Goal: Navigation & Orientation: Go to known website

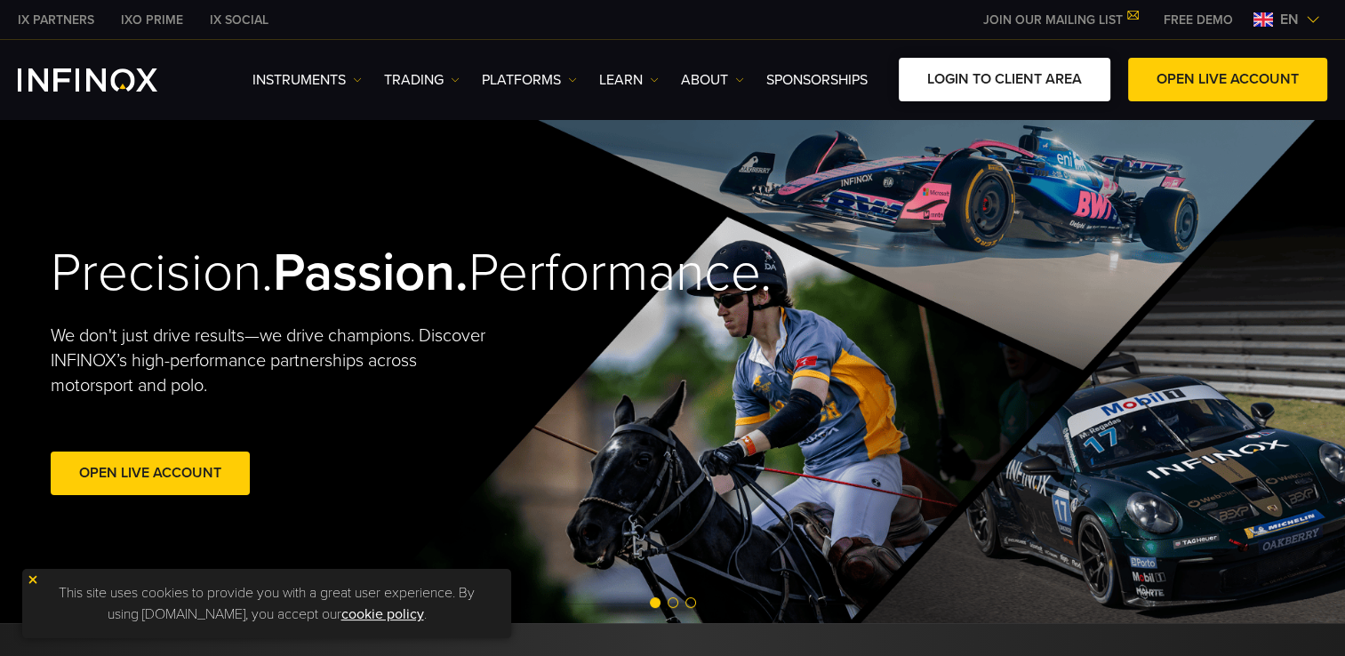
click at [978, 92] on link "LOGIN TO CLIENT AREA" at bounding box center [1005, 80] width 212 height 44
click at [982, 93] on link "LOGIN TO CLIENT AREA" at bounding box center [1005, 80] width 212 height 44
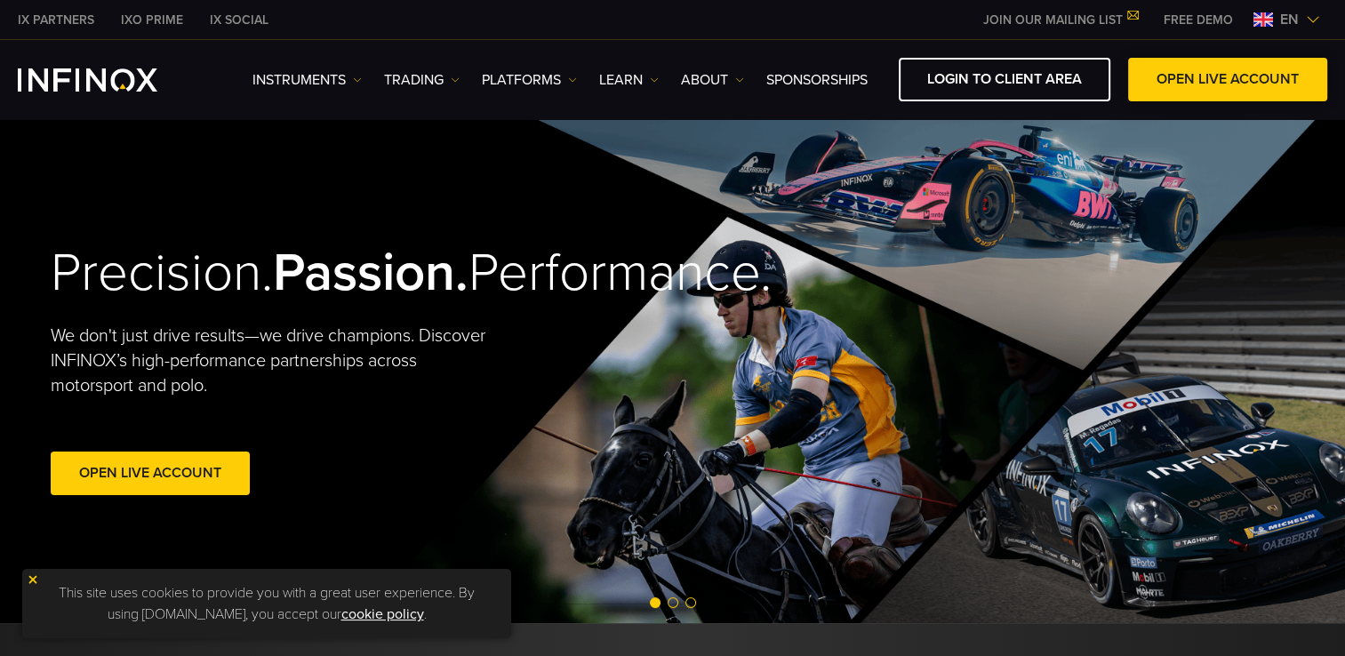
click at [1228, 80] on span at bounding box center [1228, 80] width 0 height 0
